Goal: Transaction & Acquisition: Purchase product/service

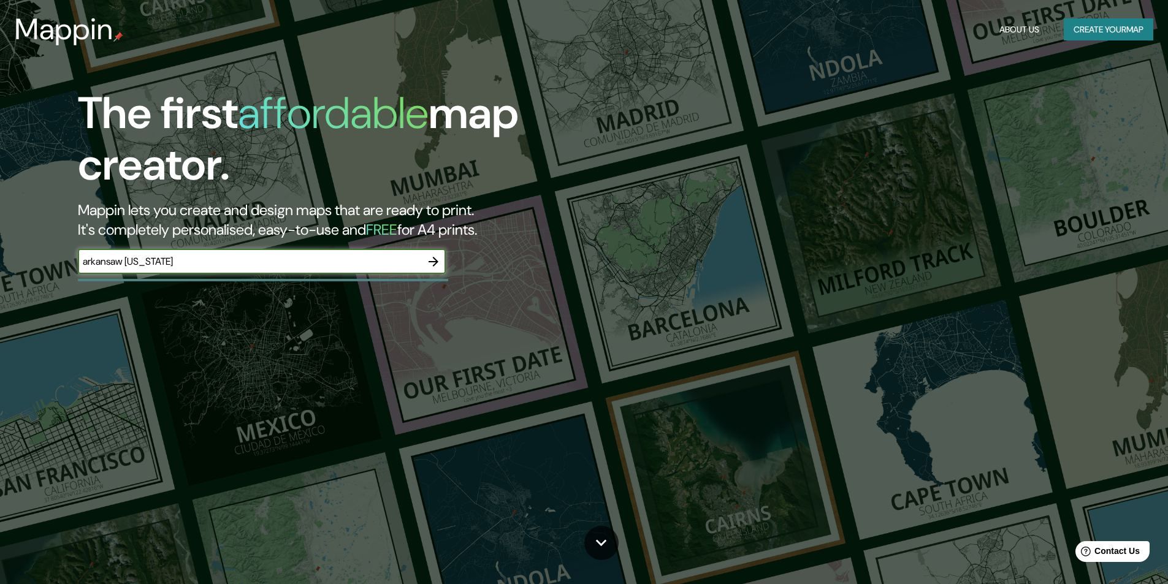
type input "arkansaw [US_STATE]"
click at [431, 259] on icon "button" at bounding box center [433, 261] width 15 height 15
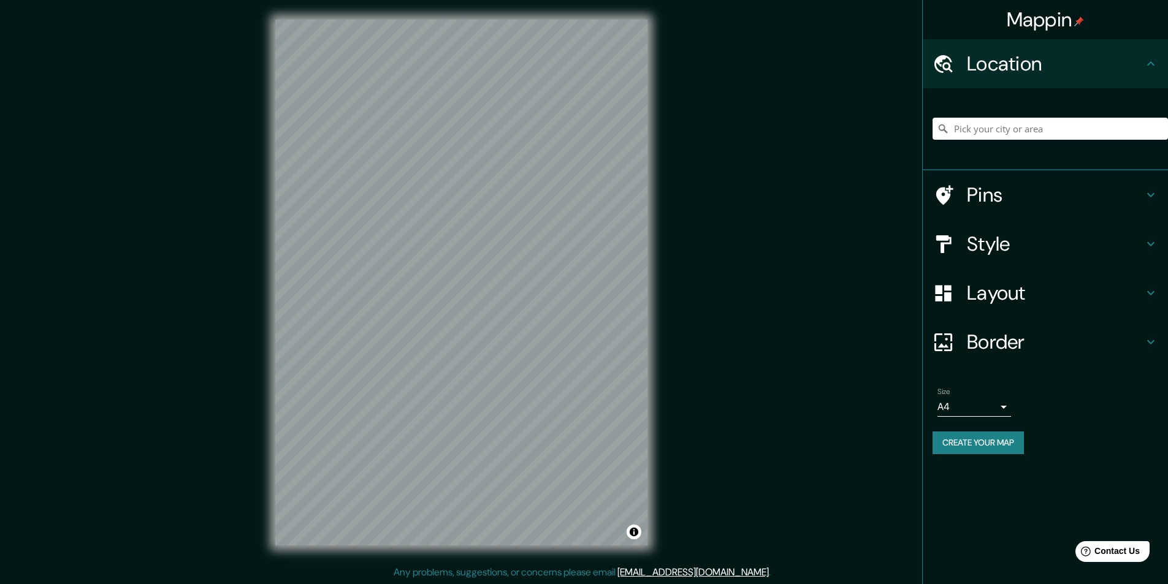
click at [988, 243] on h4 "Style" at bounding box center [1055, 244] width 177 height 25
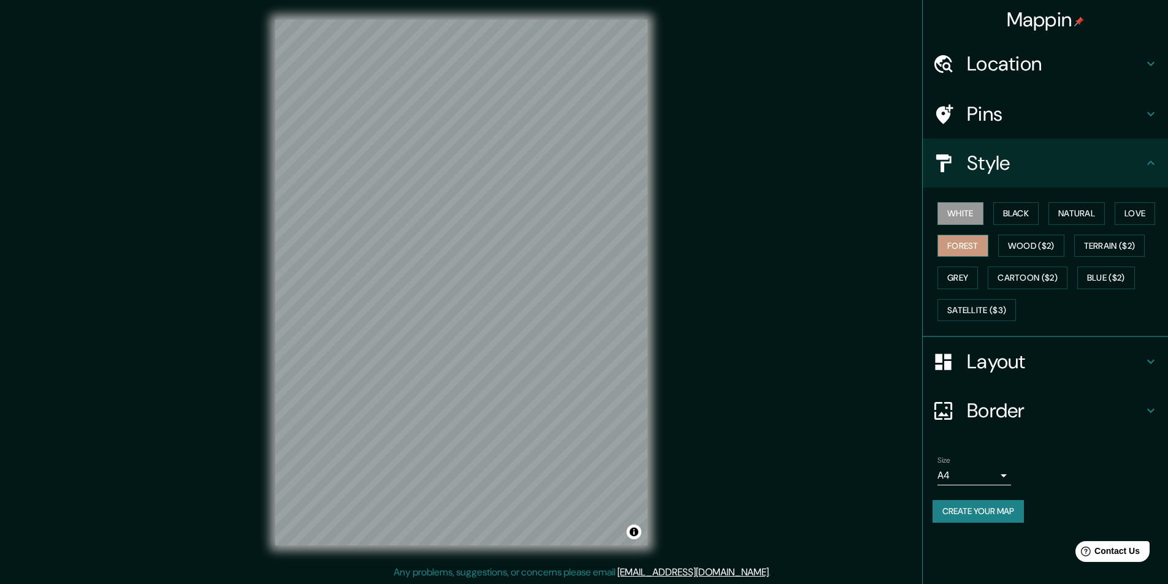
click at [969, 243] on button "Forest" at bounding box center [962, 246] width 51 height 23
click at [1020, 243] on button "Wood ($2)" at bounding box center [1031, 246] width 66 height 23
click at [987, 58] on h4 "Location" at bounding box center [1055, 64] width 177 height 25
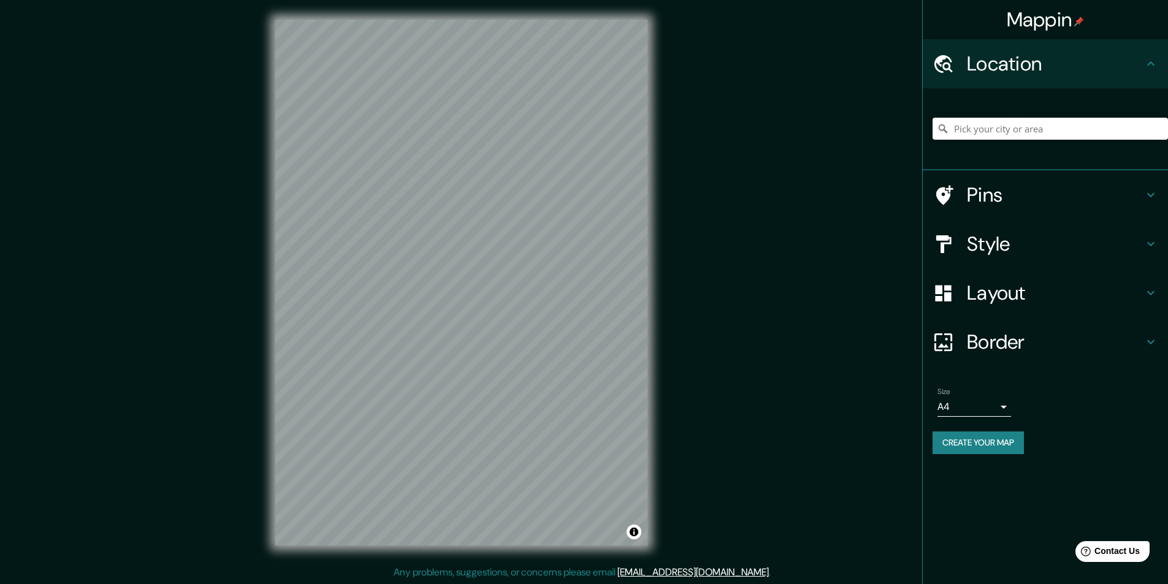
click at [973, 132] on input "Pick your city or area" at bounding box center [1050, 129] width 235 height 22
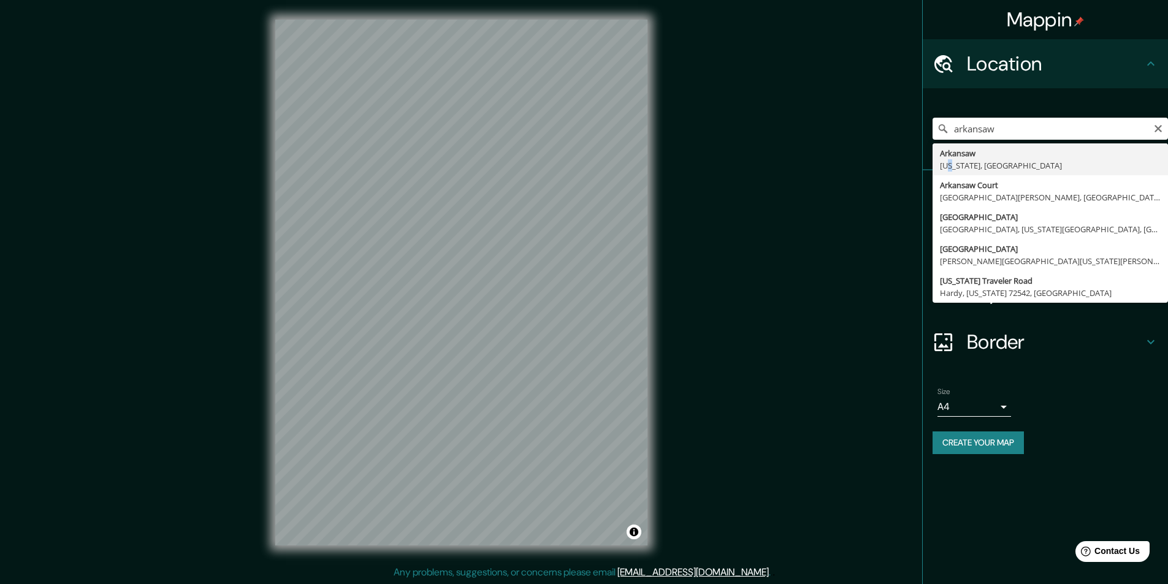
type input "[GEOGRAPHIC_DATA], [US_STATE], [GEOGRAPHIC_DATA]"
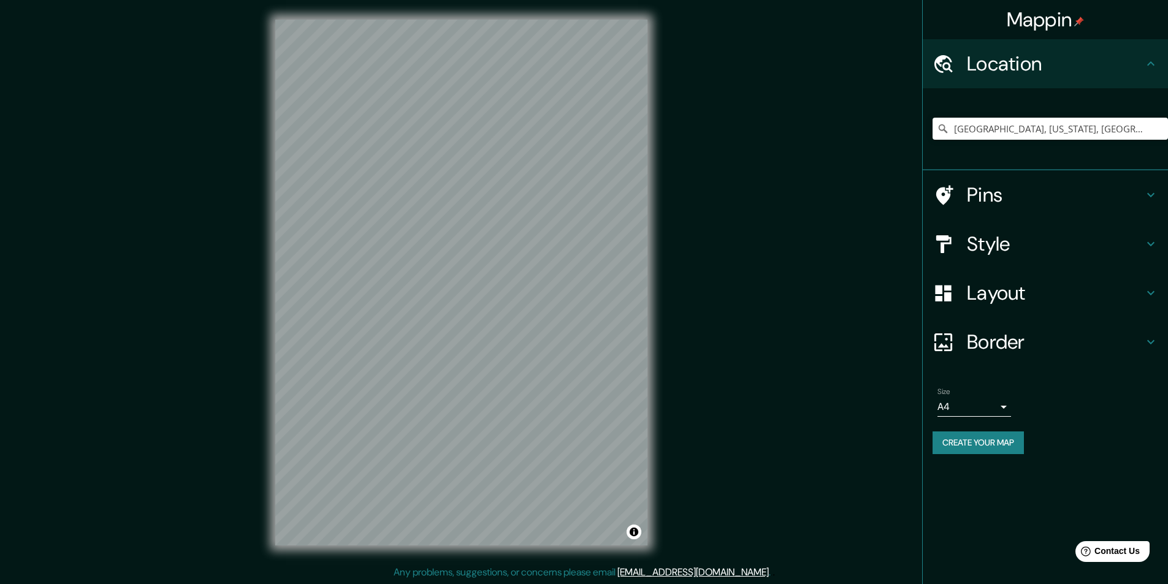
click at [1153, 289] on icon at bounding box center [1150, 293] width 15 height 15
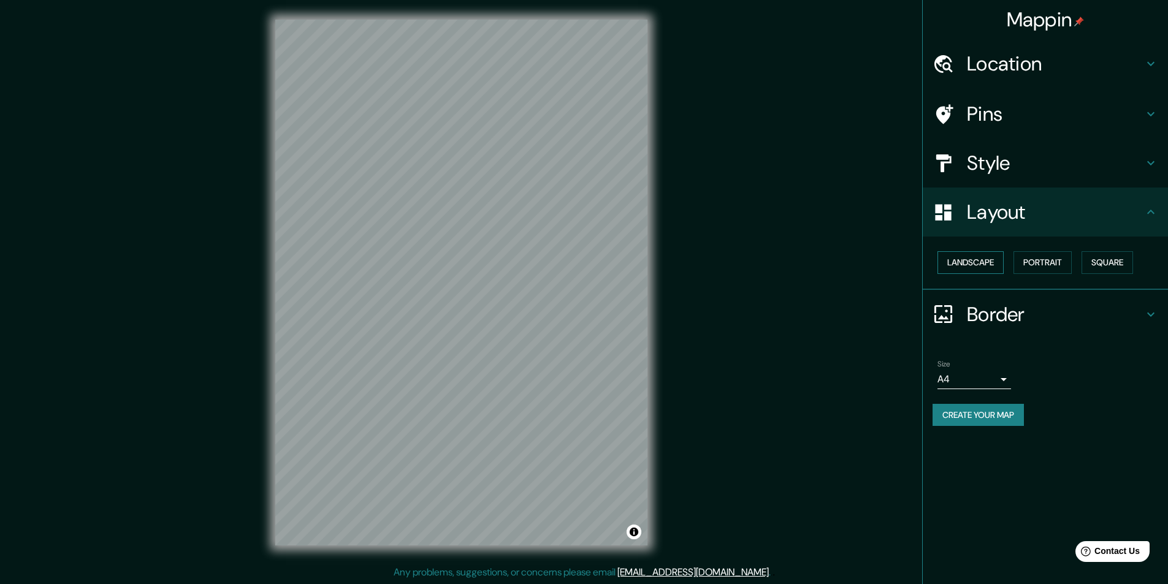
click at [952, 255] on button "Landscape" at bounding box center [970, 262] width 66 height 23
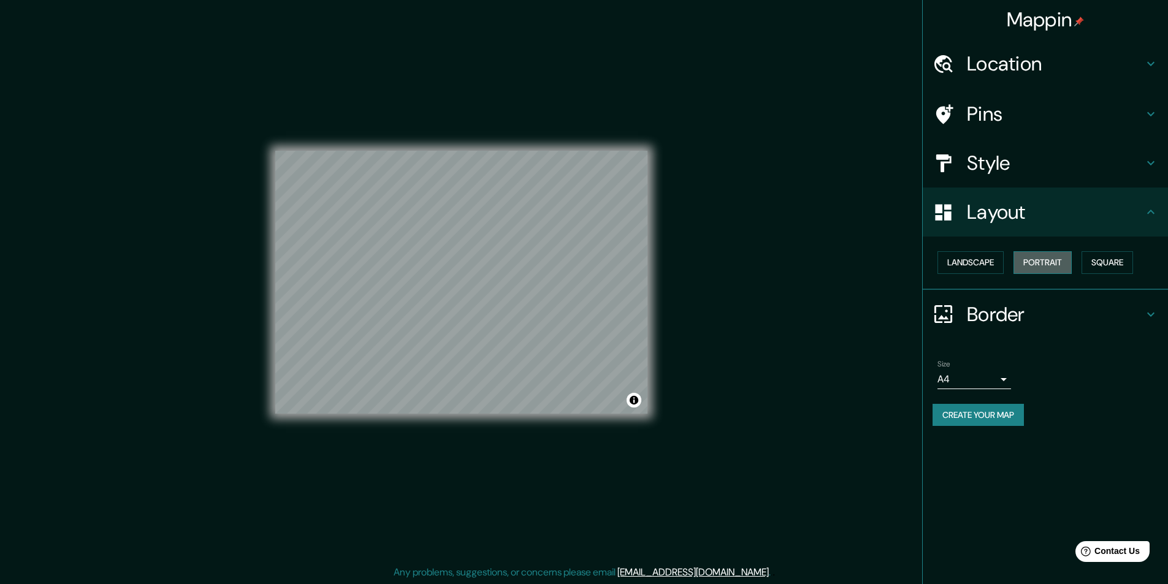
click at [1053, 257] on button "Portrait" at bounding box center [1042, 262] width 58 height 23
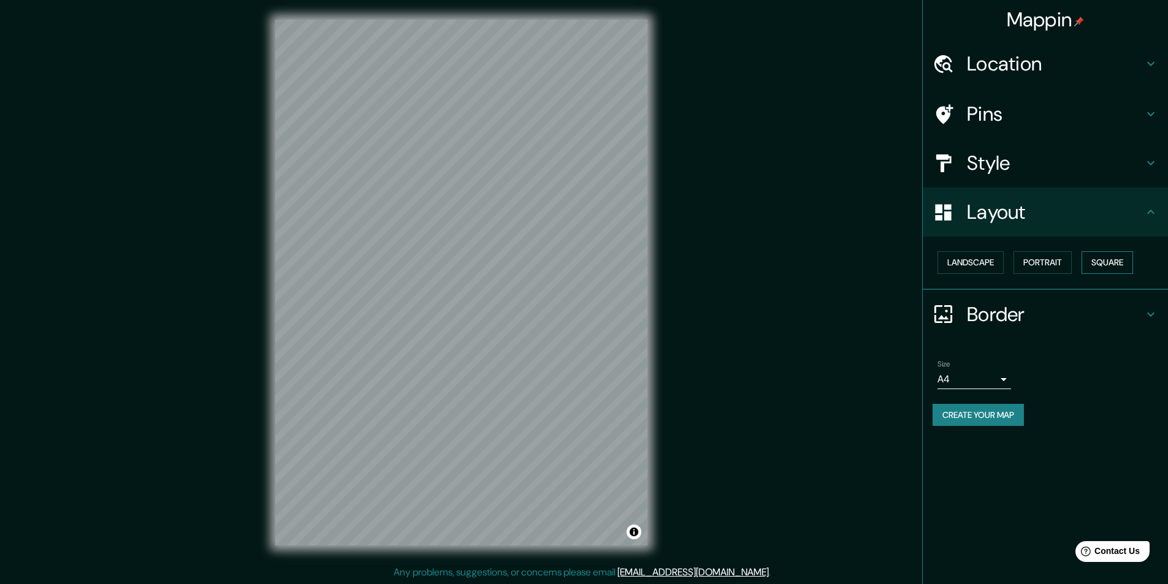
click at [1117, 262] on button "Square" at bounding box center [1108, 262] width 52 height 23
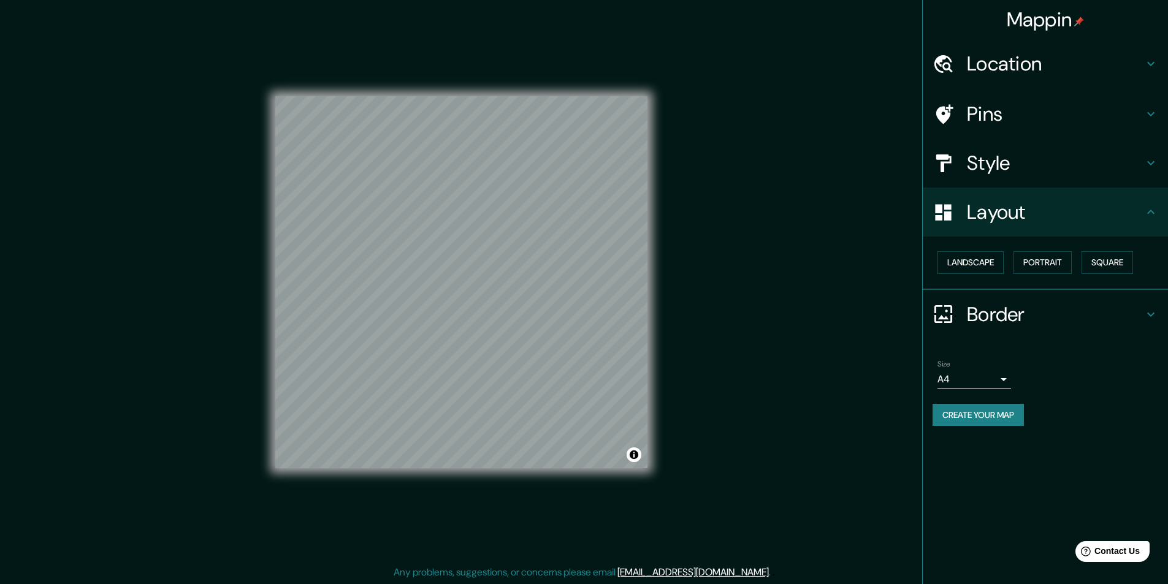
click at [1151, 315] on icon at bounding box center [1150, 314] width 7 height 4
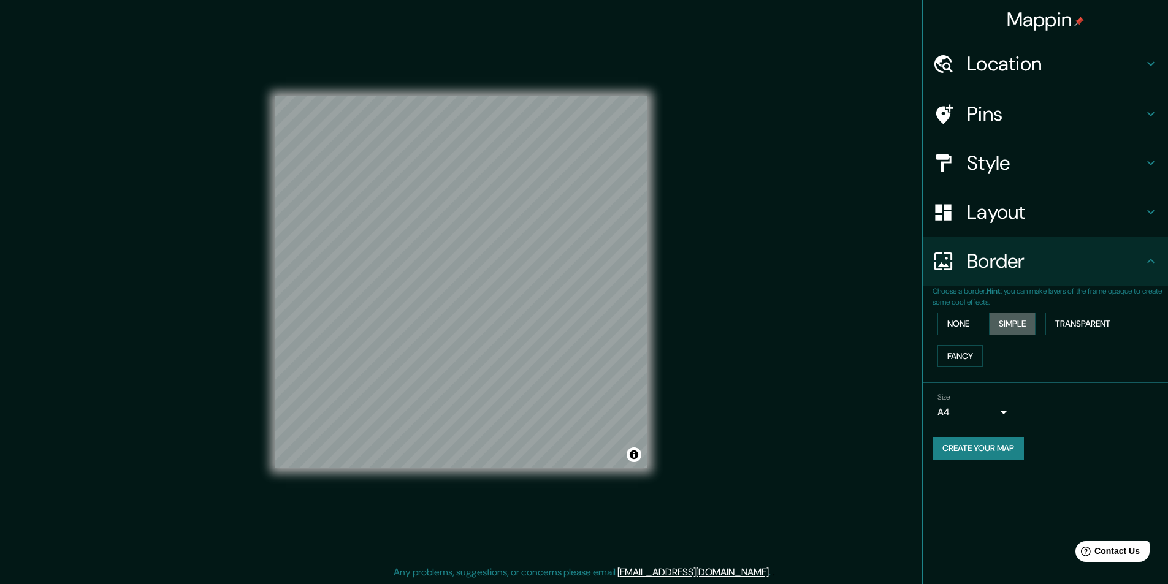
drag, startPoint x: 1013, startPoint y: 321, endPoint x: 1037, endPoint y: 327, distance: 24.7
click at [1013, 321] on button "Simple" at bounding box center [1012, 324] width 47 height 23
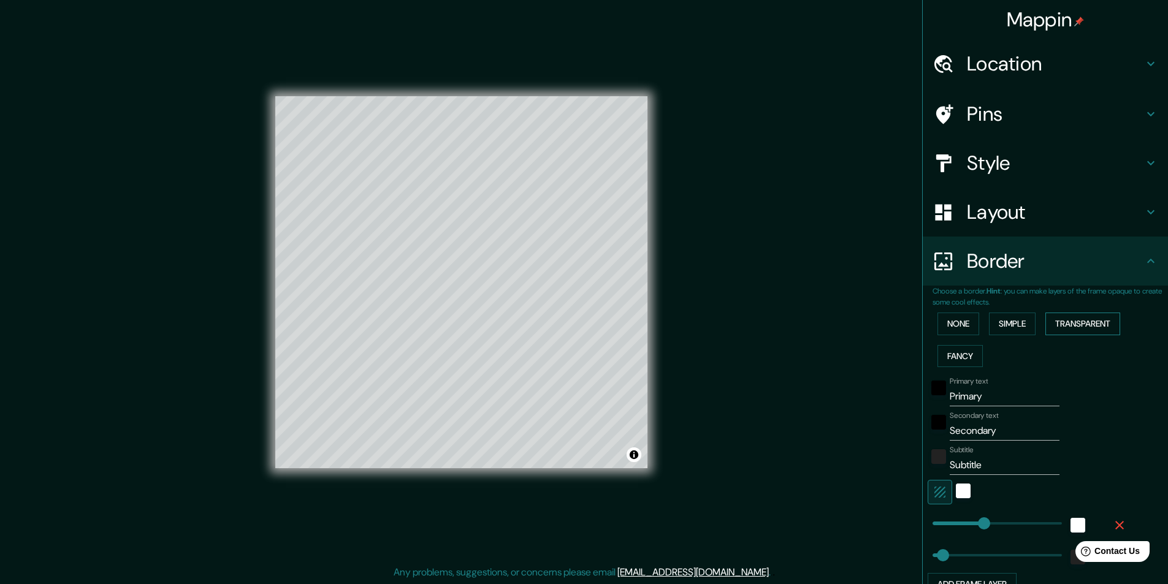
click at [1074, 322] on button "Transparent" at bounding box center [1082, 324] width 75 height 23
click at [952, 354] on button "Fancy" at bounding box center [959, 356] width 45 height 23
click at [989, 208] on h4 "Layout" at bounding box center [1055, 212] width 177 height 25
type input "243"
type input "49"
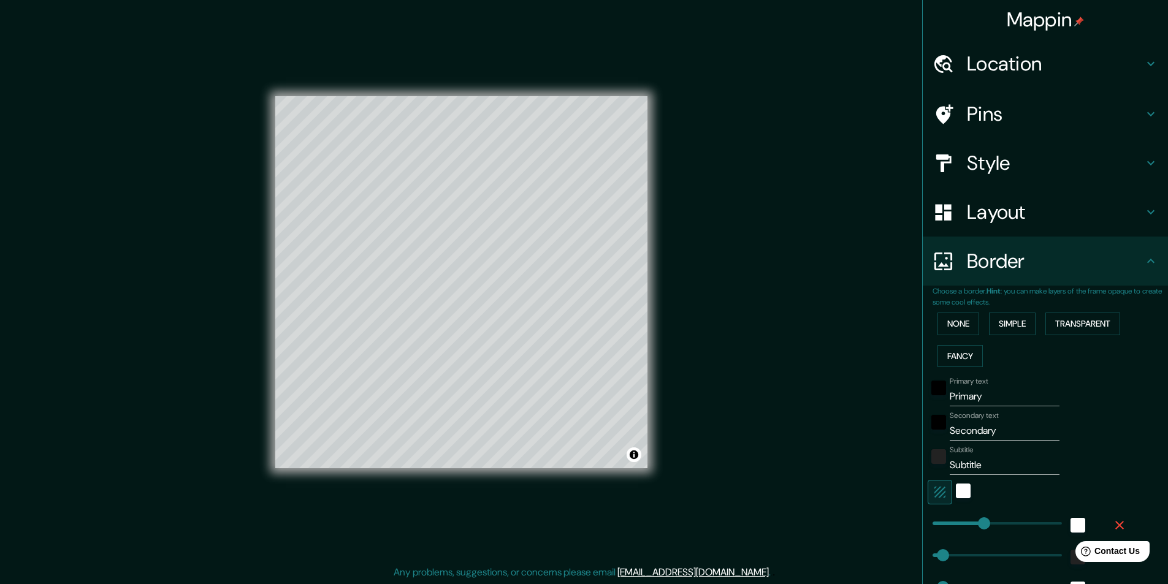
type input "49"
type input "24"
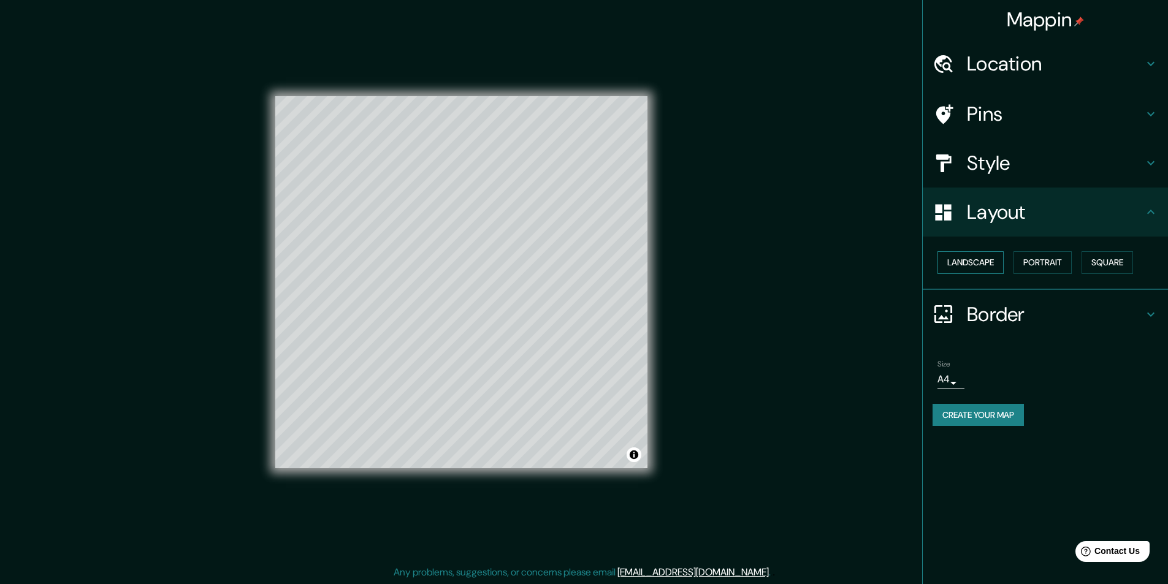
click at [970, 263] on button "Landscape" at bounding box center [970, 262] width 66 height 23
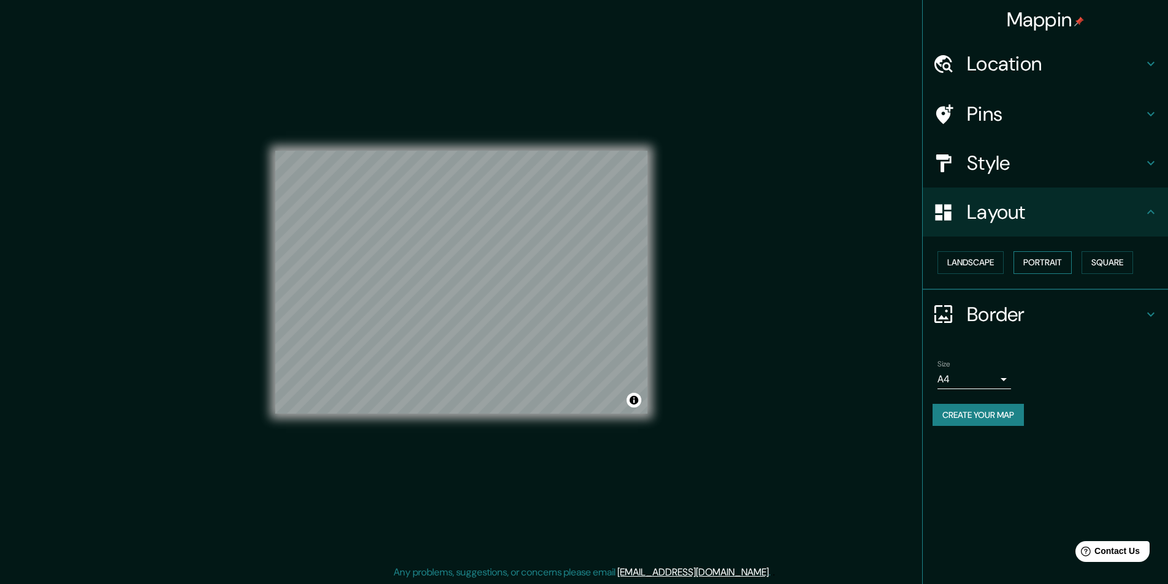
click at [1041, 267] on button "Portrait" at bounding box center [1042, 262] width 58 height 23
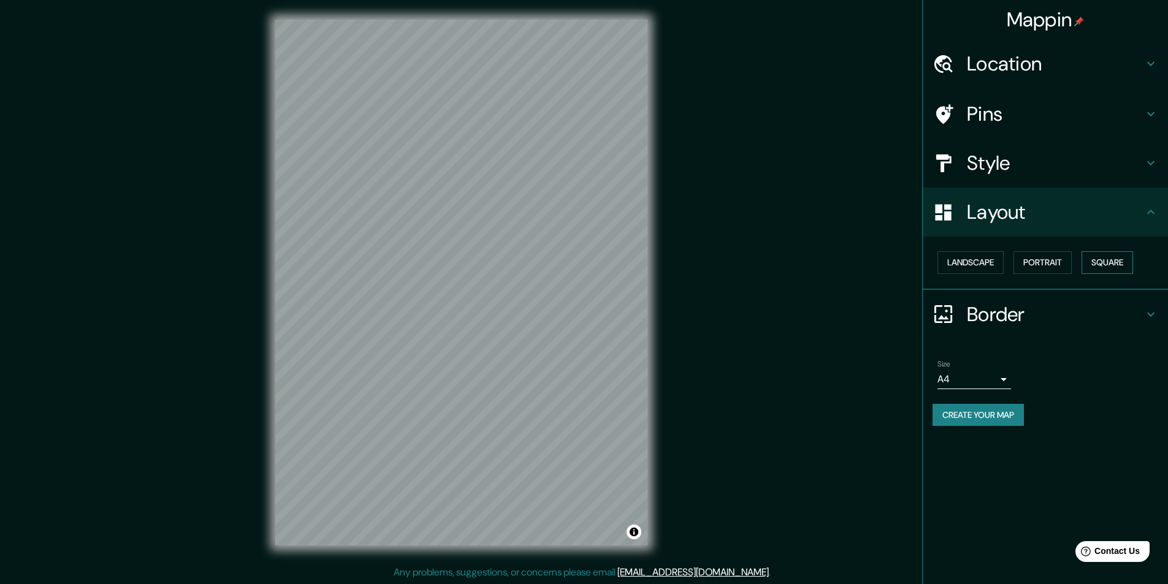
click at [1112, 261] on button "Square" at bounding box center [1108, 262] width 52 height 23
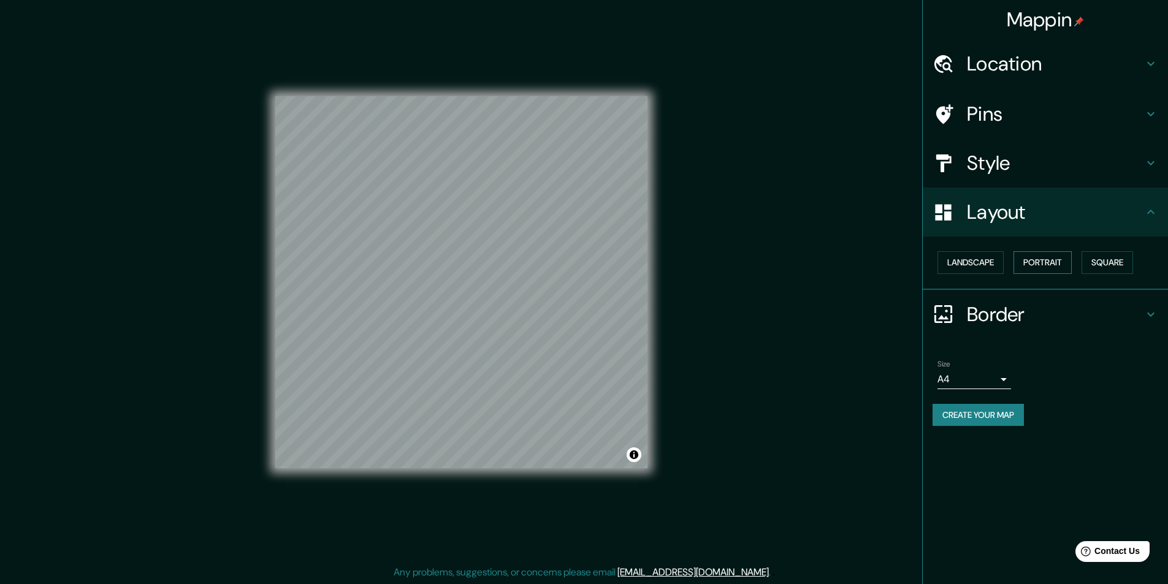
click at [1062, 256] on button "Portrait" at bounding box center [1042, 262] width 58 height 23
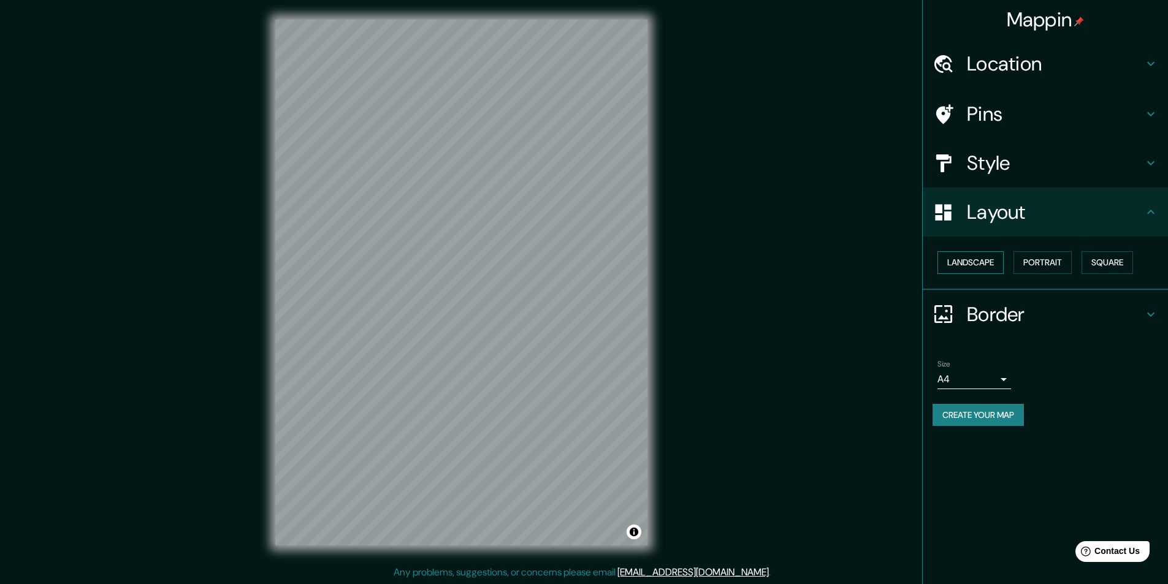
click at [986, 258] on button "Landscape" at bounding box center [970, 262] width 66 height 23
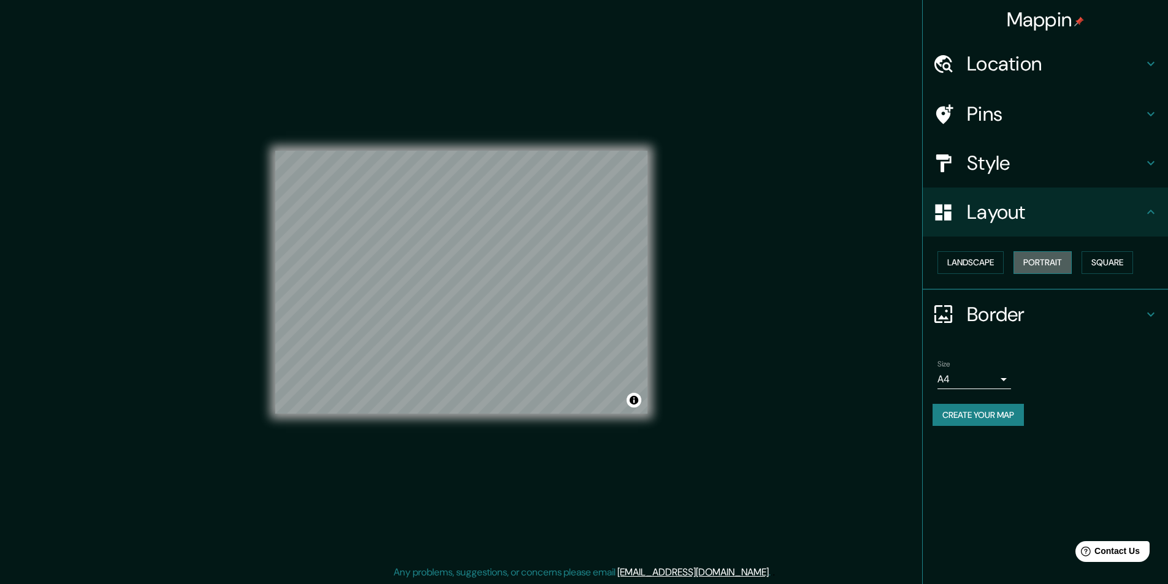
click at [1034, 260] on button "Portrait" at bounding box center [1042, 262] width 58 height 23
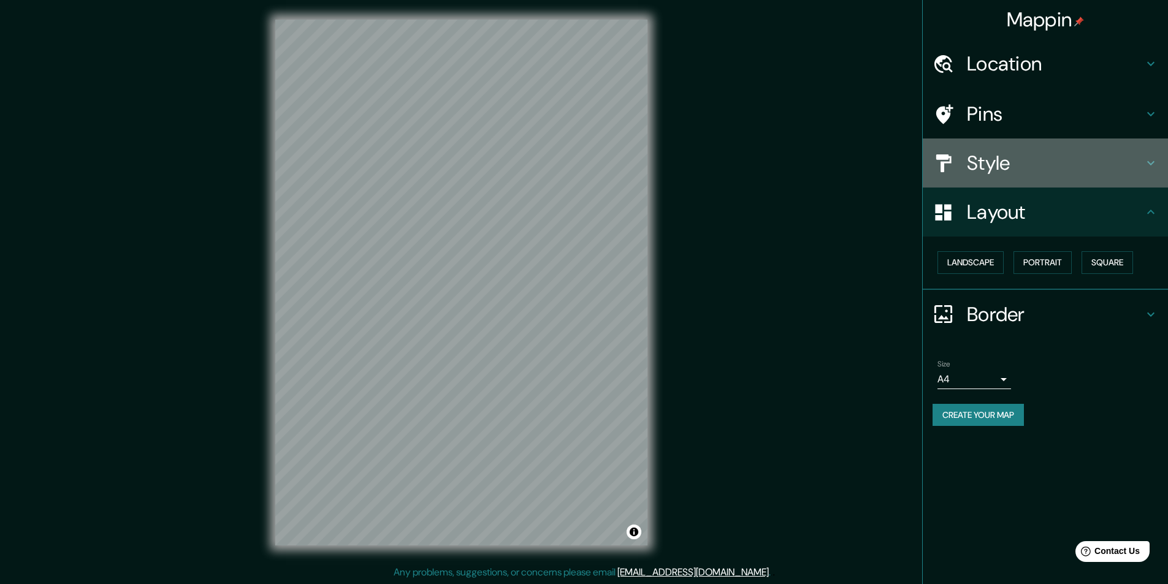
click at [1150, 162] on icon at bounding box center [1150, 163] width 15 height 15
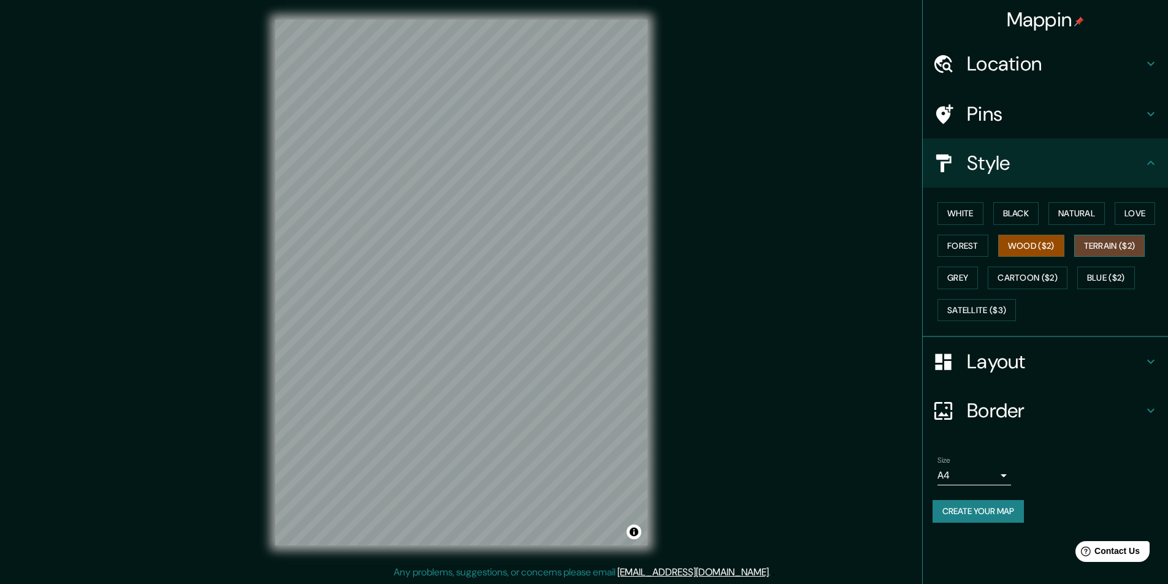
click at [1109, 247] on button "Terrain ($2)" at bounding box center [1109, 246] width 71 height 23
click at [973, 304] on button "Satellite ($3)" at bounding box center [976, 310] width 78 height 23
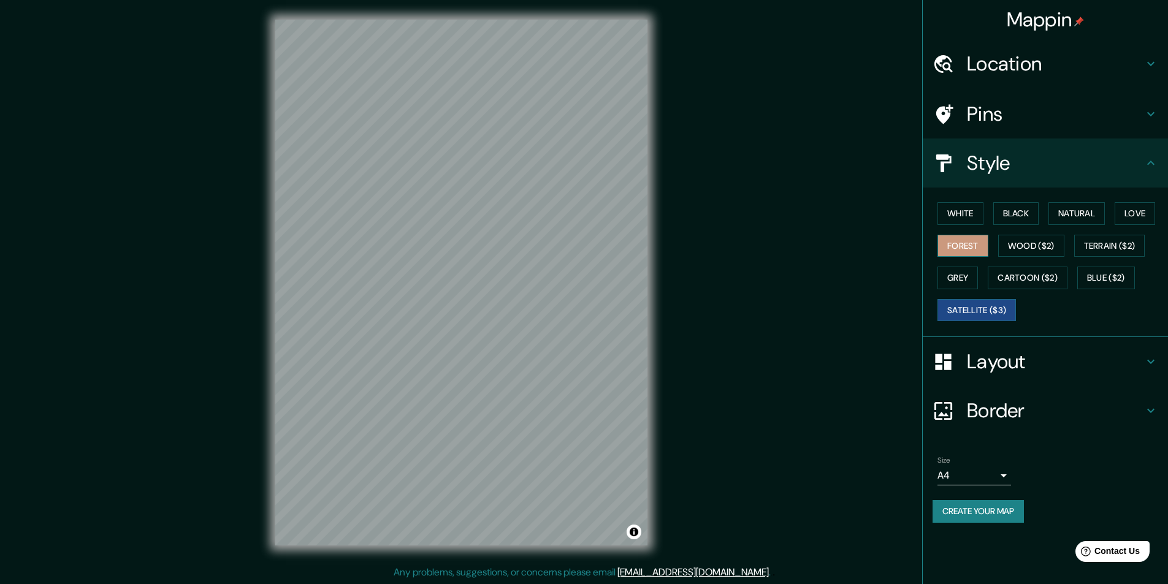
click at [964, 244] on button "Forest" at bounding box center [962, 246] width 51 height 23
click at [1015, 246] on button "Wood ($2)" at bounding box center [1031, 246] width 66 height 23
click at [965, 312] on button "Satellite ($3)" at bounding box center [976, 310] width 78 height 23
click at [655, 337] on div "© Mapbox © OpenStreetMap Improve this map © Maxar" at bounding box center [461, 282] width 411 height 565
click at [1018, 63] on h4 "Location" at bounding box center [1055, 64] width 177 height 25
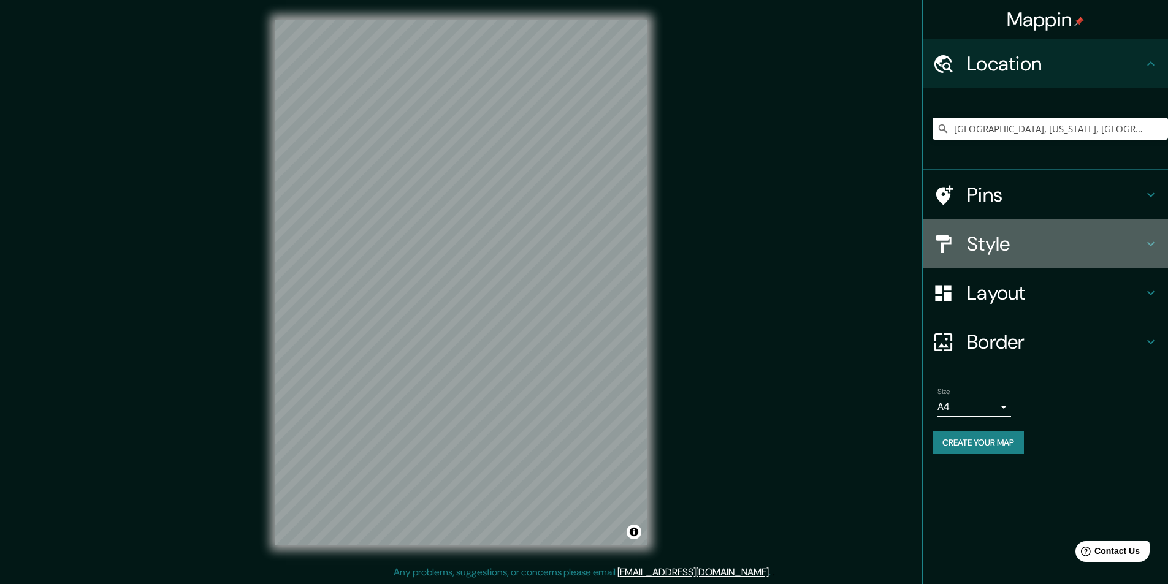
click at [999, 244] on h4 "Style" at bounding box center [1055, 244] width 177 height 25
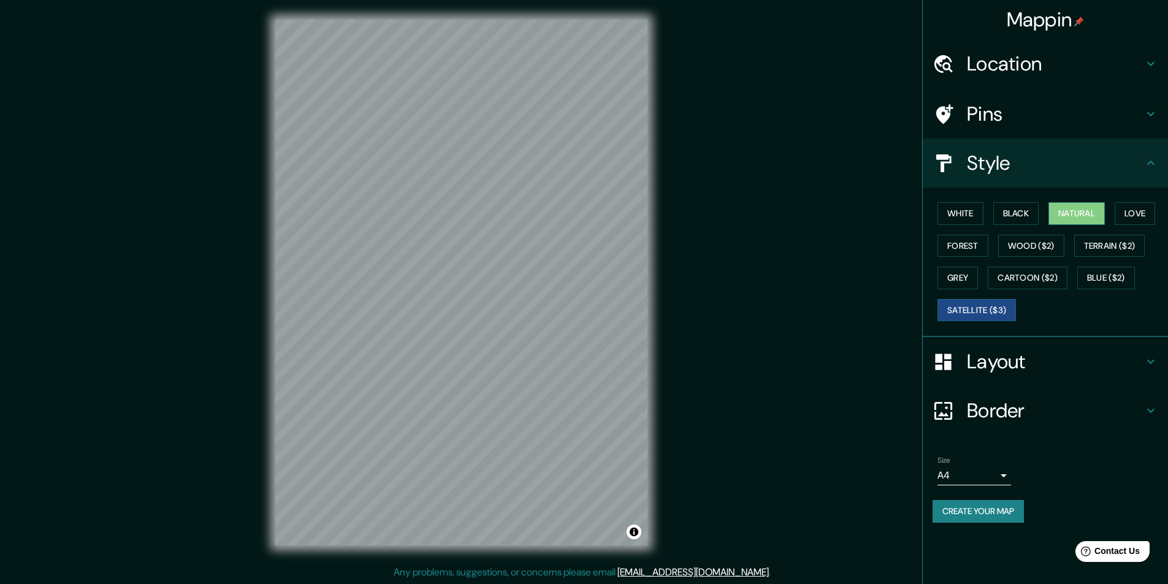
click at [1082, 213] on button "Natural" at bounding box center [1076, 213] width 56 height 23
click at [1009, 213] on button "Black" at bounding box center [1016, 213] width 46 height 23
click at [1142, 215] on button "Love" at bounding box center [1135, 213] width 40 height 23
click at [947, 210] on button "White" at bounding box center [960, 213] width 46 height 23
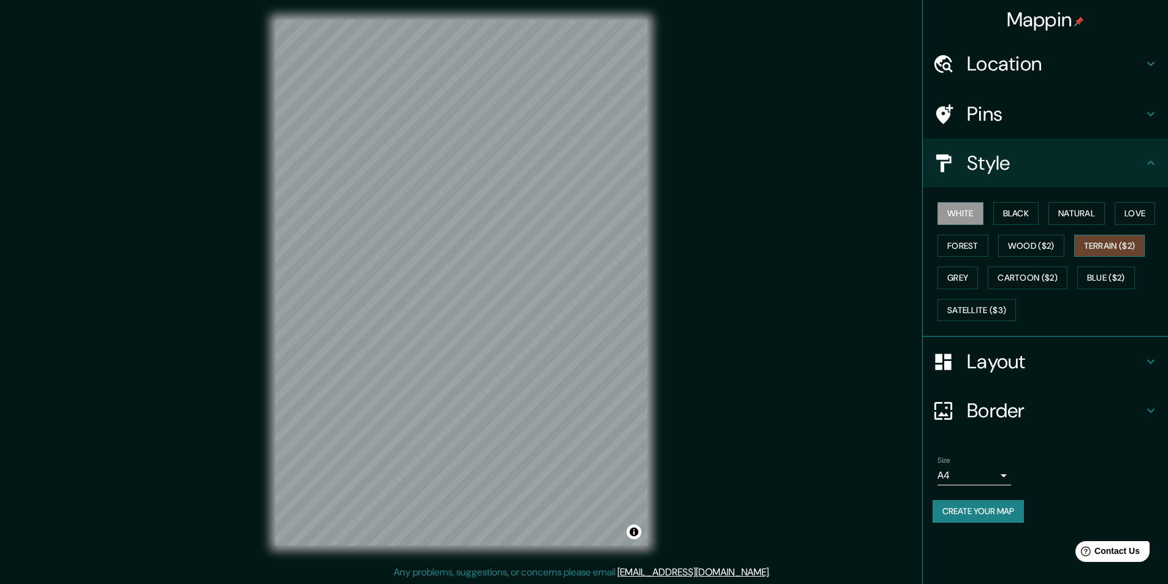
click at [1110, 250] on button "Terrain ($2)" at bounding box center [1109, 246] width 71 height 23
click at [1107, 275] on button "Blue ($2)" at bounding box center [1106, 278] width 58 height 23
click at [960, 278] on button "Grey" at bounding box center [957, 278] width 40 height 23
